Goal: Task Accomplishment & Management: Use online tool/utility

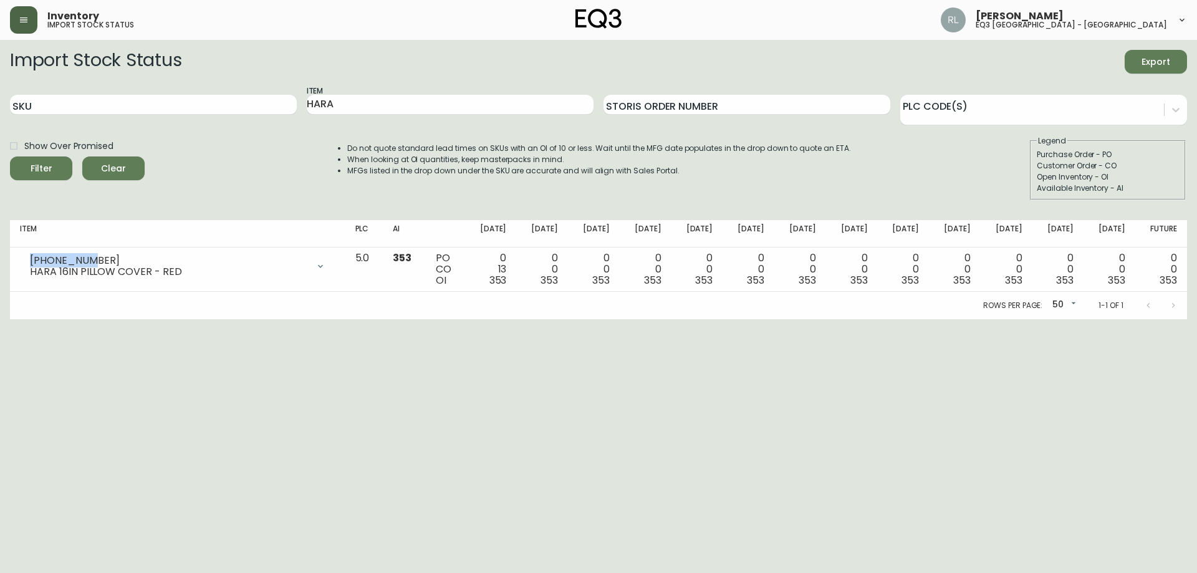
click at [19, 13] on button "button" at bounding box center [23, 19] width 27 height 27
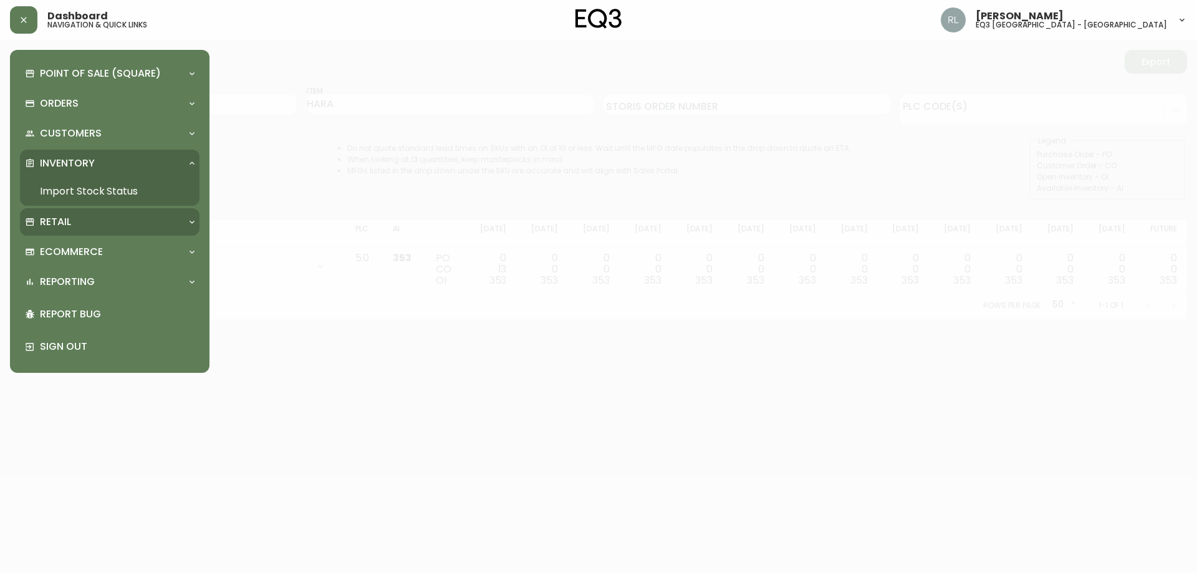
click at [81, 222] on div "Retail" at bounding box center [103, 222] width 157 height 14
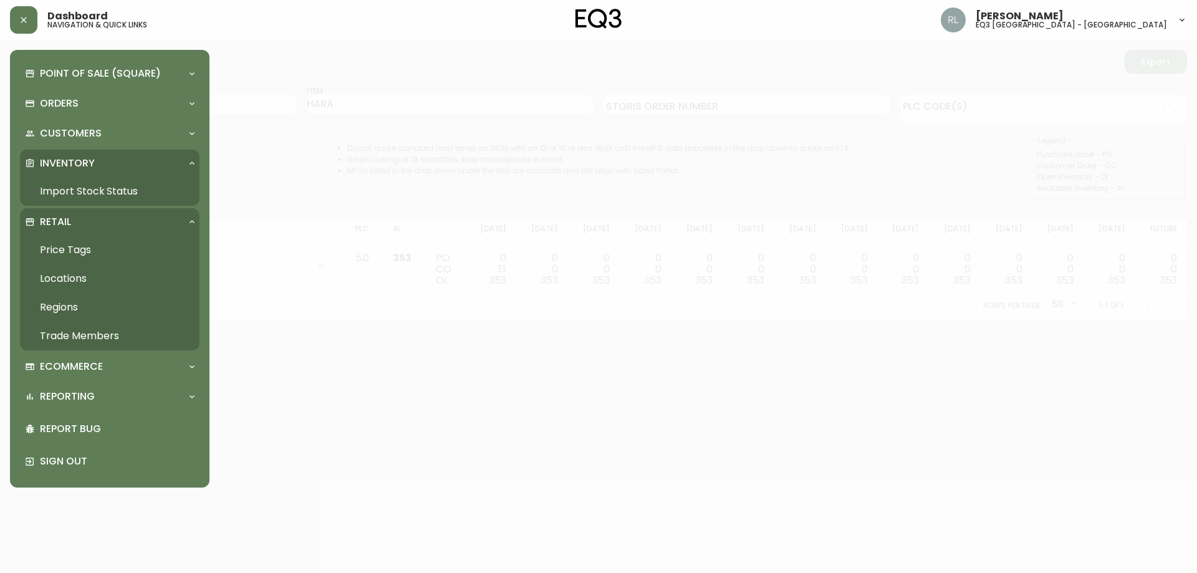
click at [82, 248] on link "Price Tags" at bounding box center [110, 250] width 180 height 29
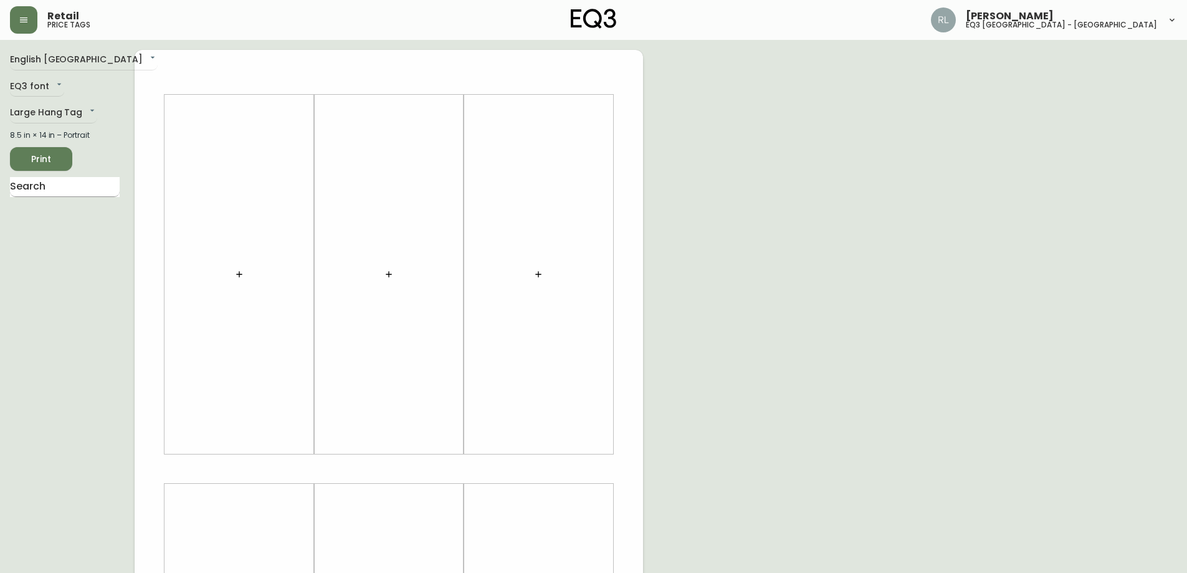
click at [39, 193] on input "text" at bounding box center [65, 187] width 110 height 20
type input "orri"
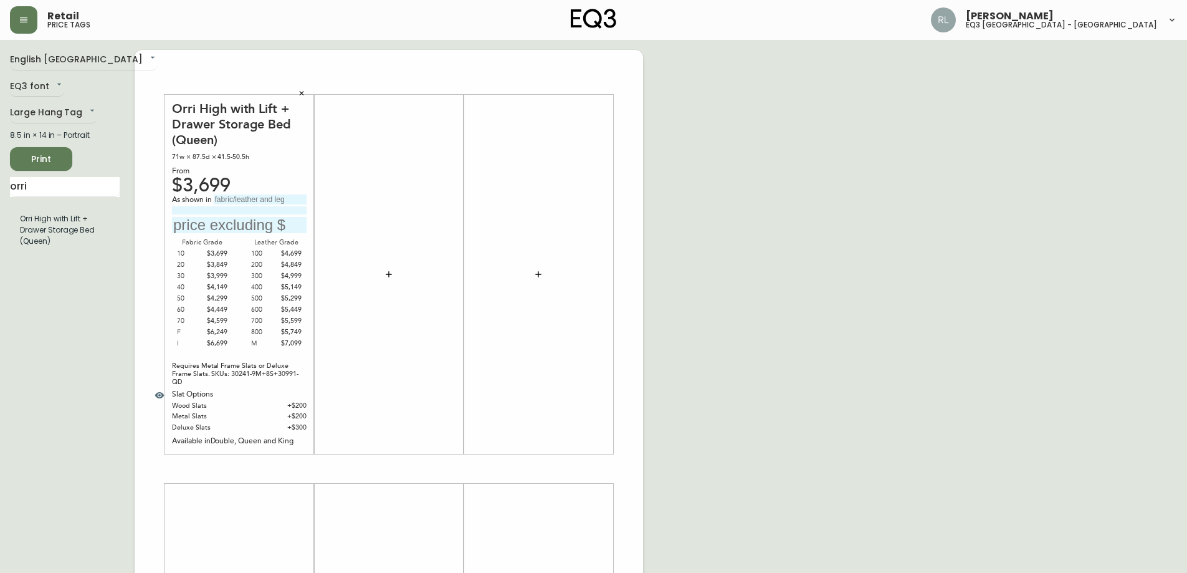
click at [204, 226] on input "text" at bounding box center [239, 225] width 135 height 17
type input "$4699"
click at [209, 210] on input at bounding box center [239, 210] width 135 height 8
drag, startPoint x: 243, startPoint y: 210, endPoint x: 0, endPoint y: 213, distance: 243.1
click at [0, 213] on main "English [GEOGRAPHIC_DATA] en_CA EQ3 font EQ3 Large Hang Tag large 8.5 in × 14 i…" at bounding box center [593, 464] width 1187 height 848
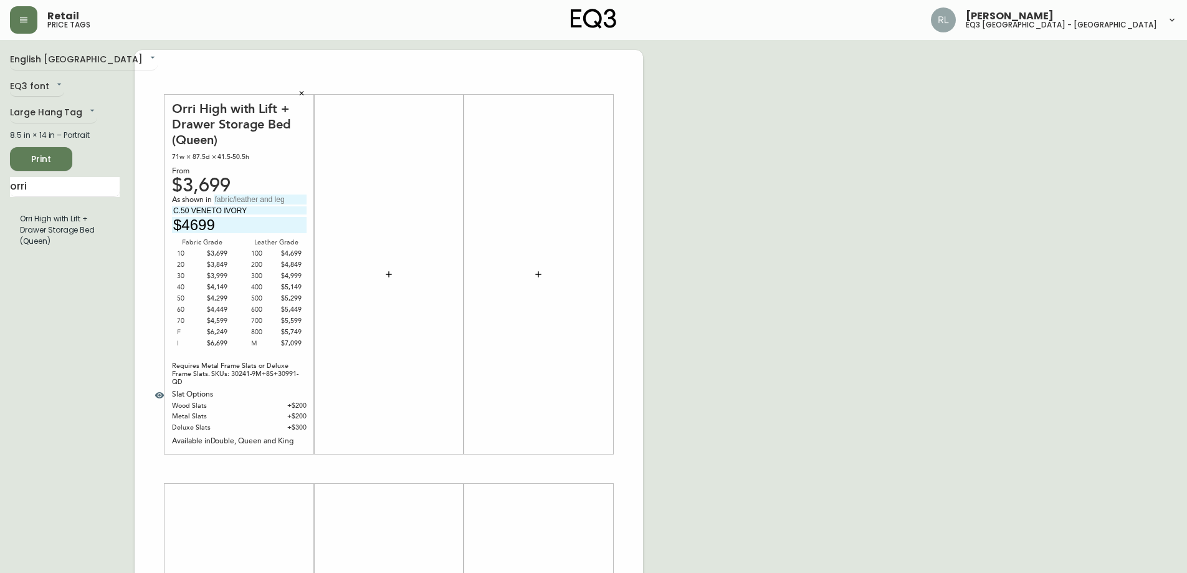
type input "C.50 VENETO IVORY"
click at [808, 336] on div "English Canada en_CA EQ3 font EQ3 Large Hang Tag large 8.5 in × 14 in – Portrai…" at bounding box center [593, 469] width 1167 height 838
click at [27, 26] on button "button" at bounding box center [23, 19] width 27 height 27
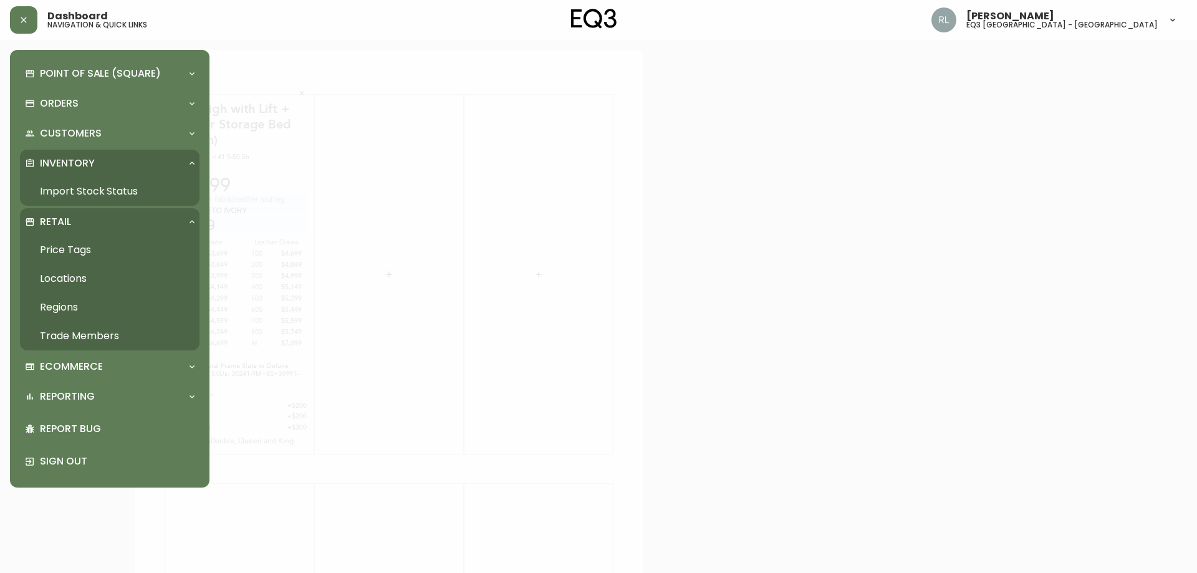
click at [635, 114] on div at bounding box center [598, 286] width 1197 height 573
